Goal: Check status: Check status

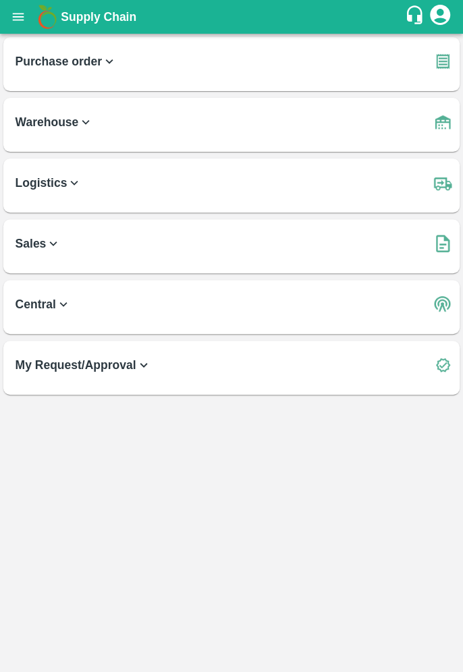
click at [22, 24] on icon "open drawer" at bounding box center [18, 16] width 15 height 15
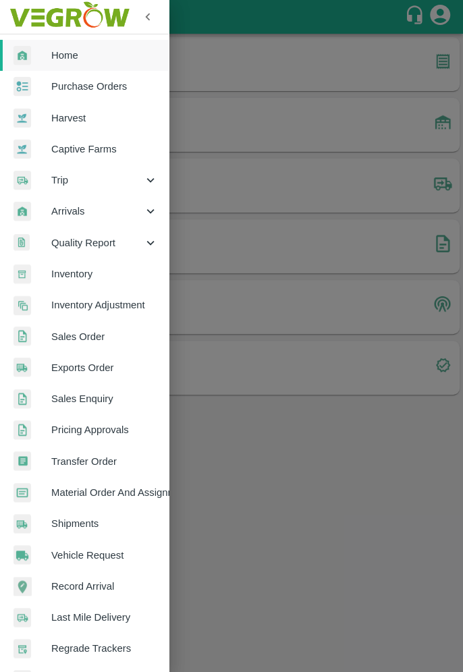
click at [116, 331] on span "Sales Order" at bounding box center [104, 336] width 107 height 15
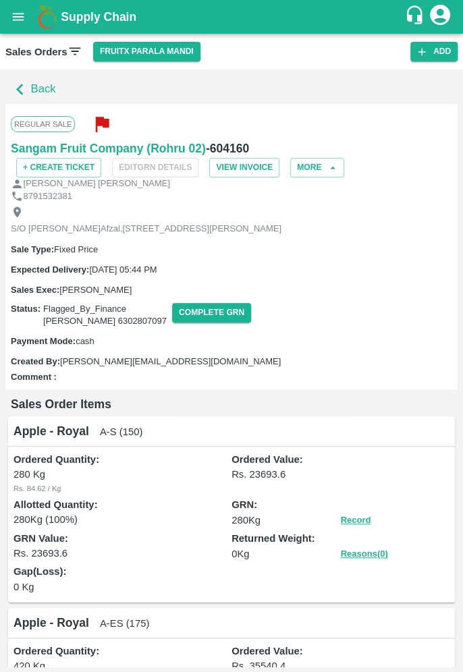
click at [28, 90] on icon "button" at bounding box center [20, 89] width 22 height 22
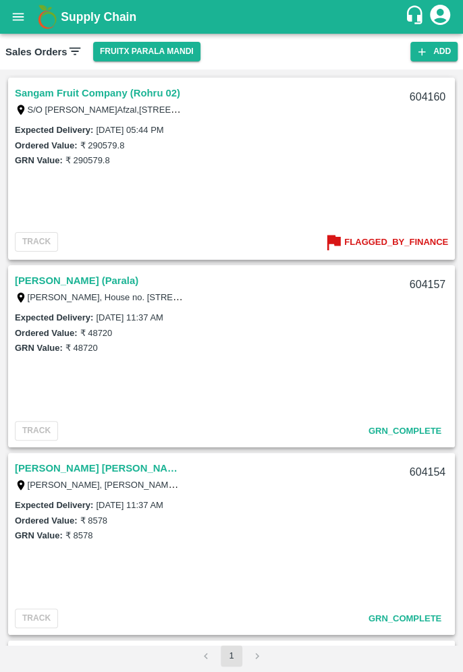
click at [403, 244] on b "Flagged_By_Finance" at bounding box center [396, 243] width 104 height 16
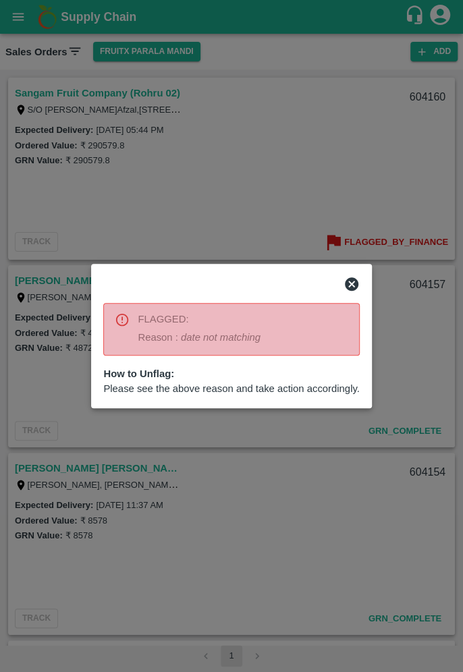
click at [344, 142] on div at bounding box center [231, 336] width 463 height 672
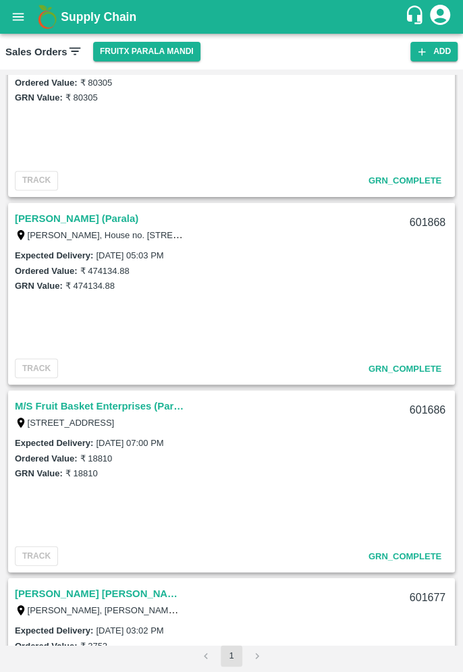
scroll to position [2432, 0]
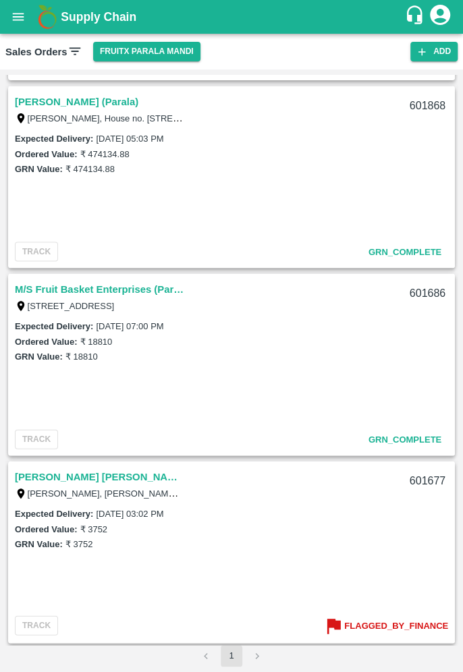
click at [390, 628] on b "Flagged_By_Finance" at bounding box center [396, 626] width 104 height 16
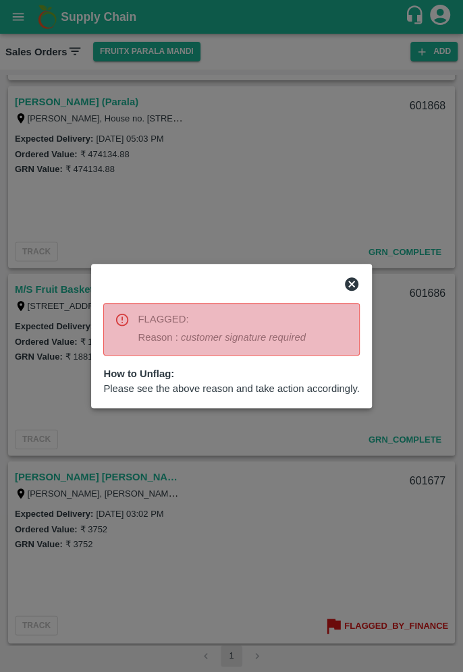
click at [344, 539] on div at bounding box center [231, 336] width 463 height 672
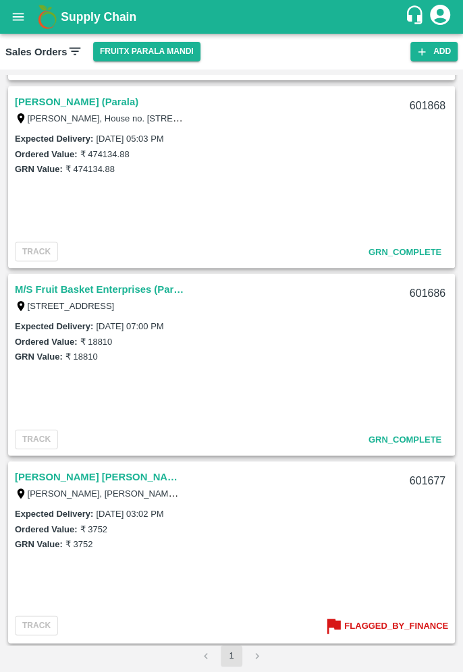
click at [251, 655] on li "pagination navigation" at bounding box center [257, 656] width 26 height 22
click at [252, 655] on li "pagination navigation" at bounding box center [257, 656] width 26 height 22
